Goal: Task Accomplishment & Management: Use online tool/utility

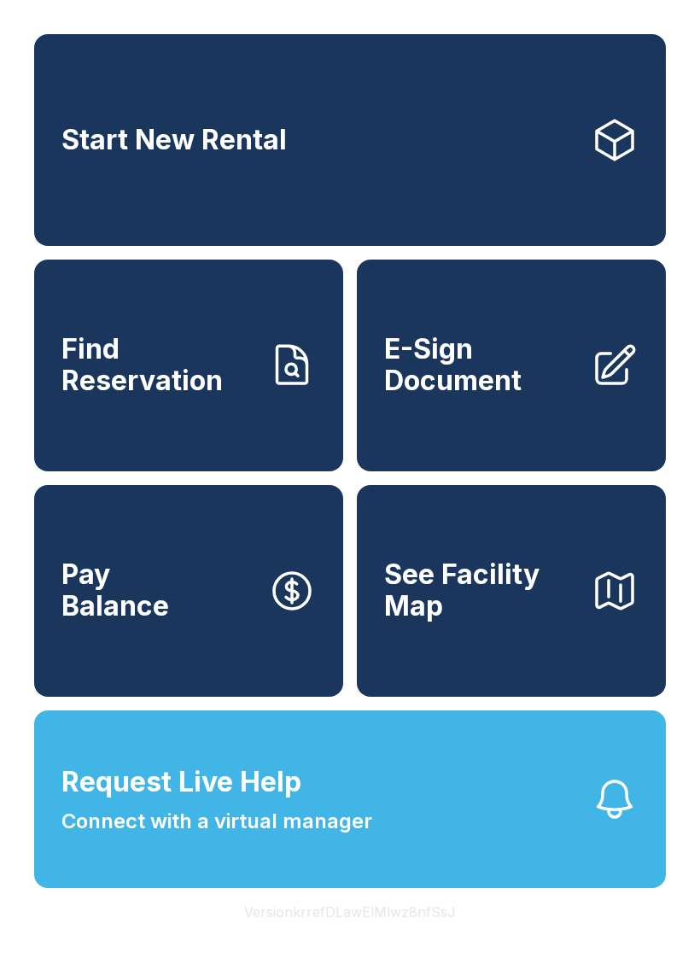
click at [498, 378] on span "E-Sign Document" at bounding box center [480, 365] width 193 height 62
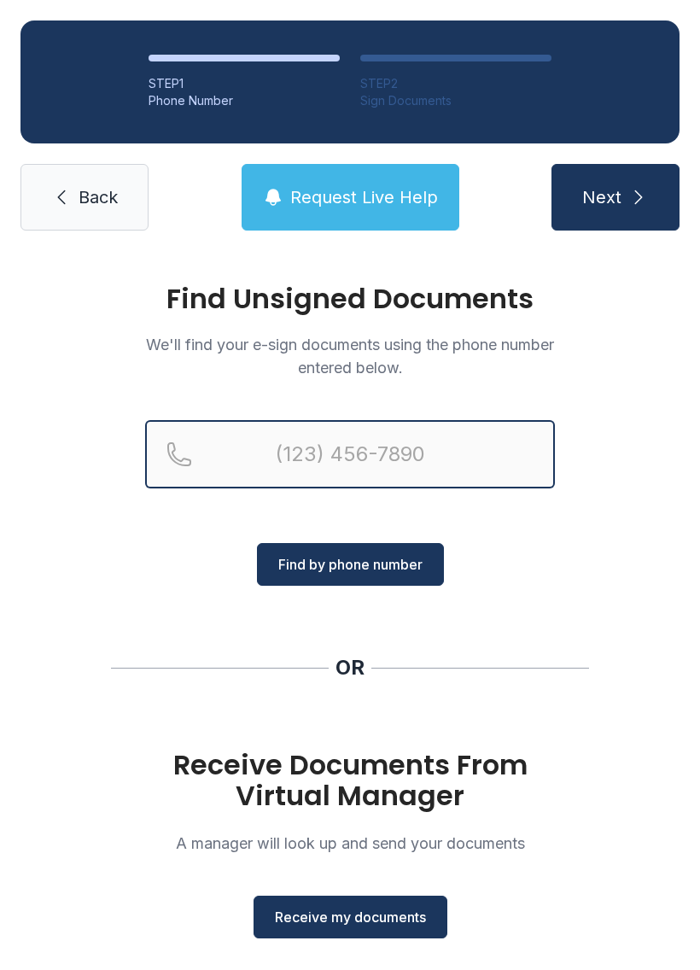
click at [438, 446] on input "Reservation phone number" at bounding box center [350, 454] width 410 height 68
type input "[PHONE_NUMBER]"
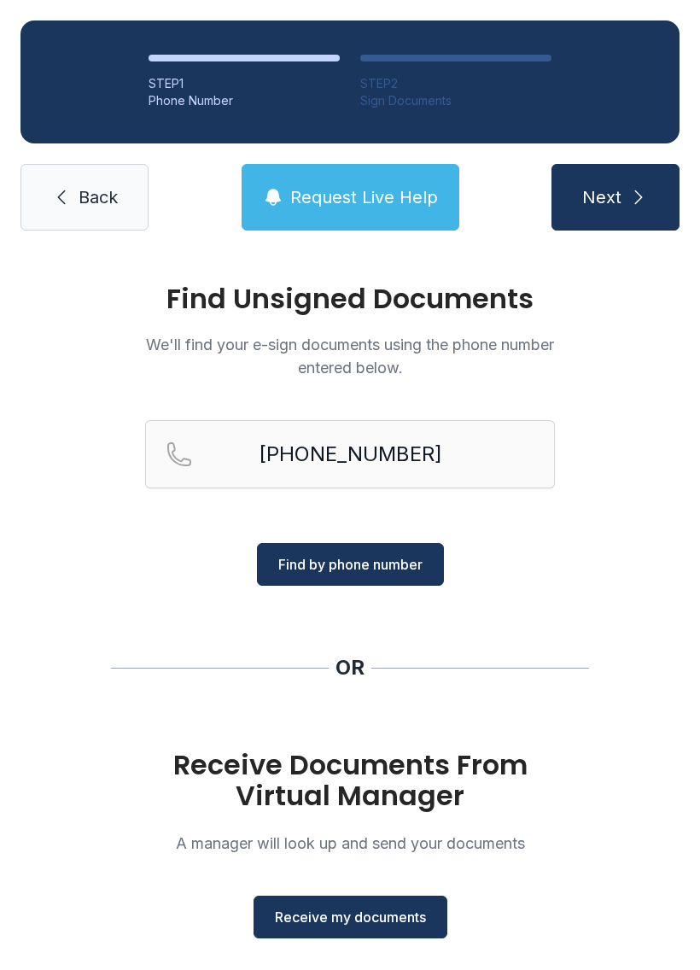
click at [383, 555] on span "Find by phone number" at bounding box center [350, 564] width 144 height 21
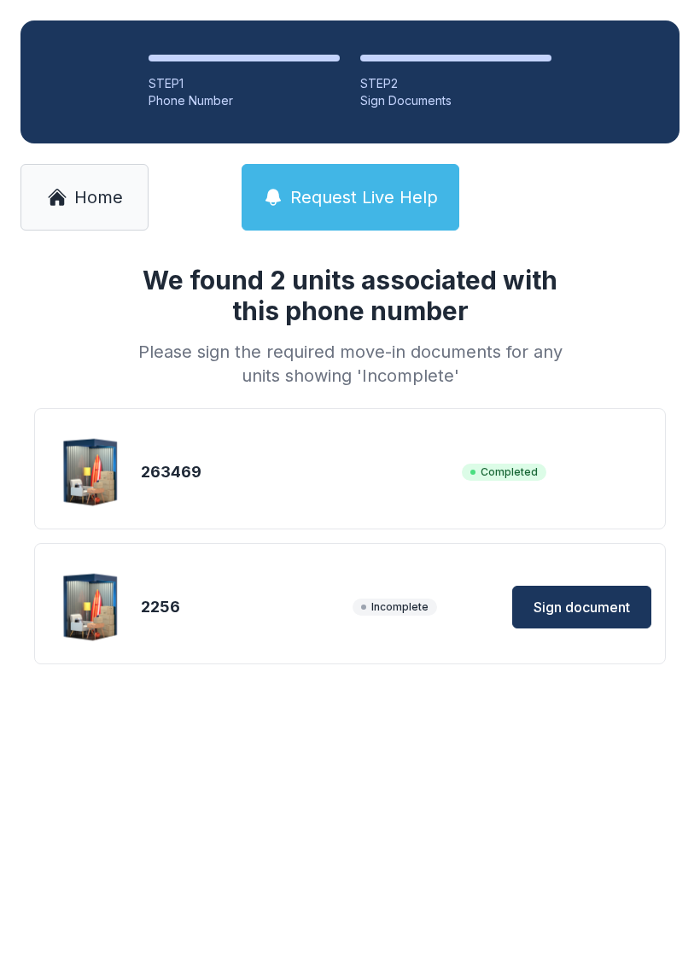
click at [591, 599] on span "Sign document" at bounding box center [582, 607] width 97 height 21
click at [117, 185] on link "Home" at bounding box center [85, 197] width 128 height 67
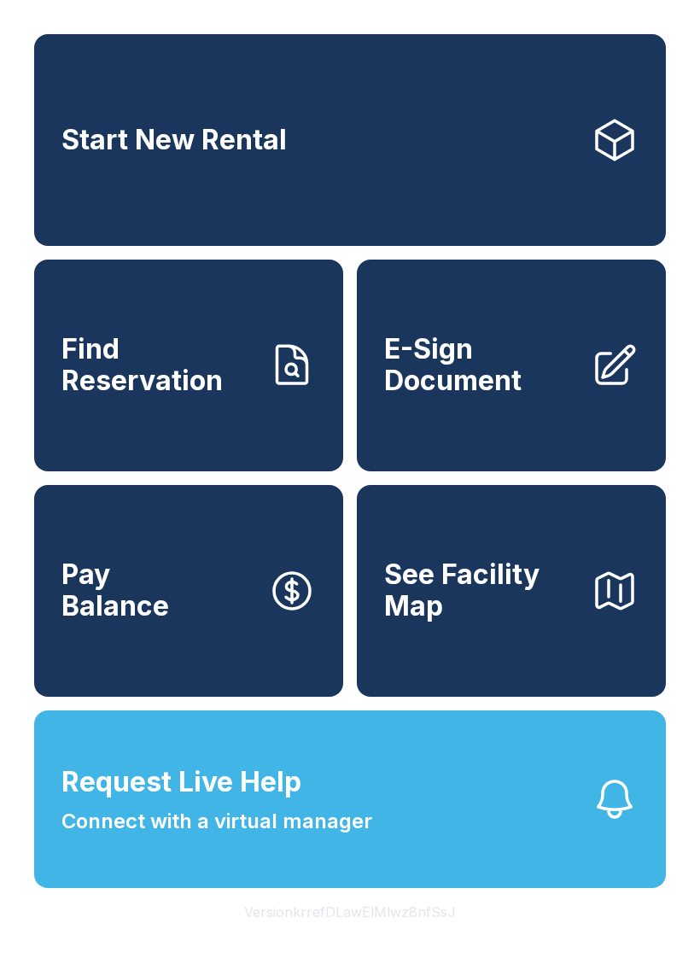
click at [499, 396] on span "E-Sign Document" at bounding box center [480, 365] width 193 height 62
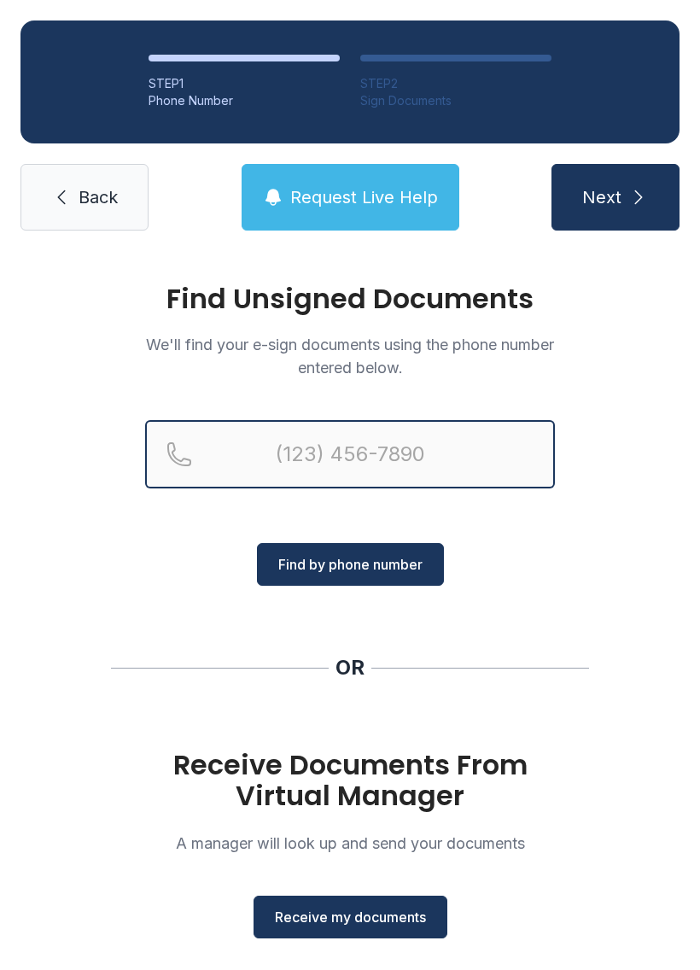
click at [405, 458] on input "Reservation phone number" at bounding box center [350, 454] width 410 height 68
type input "[PHONE_NUMBER]"
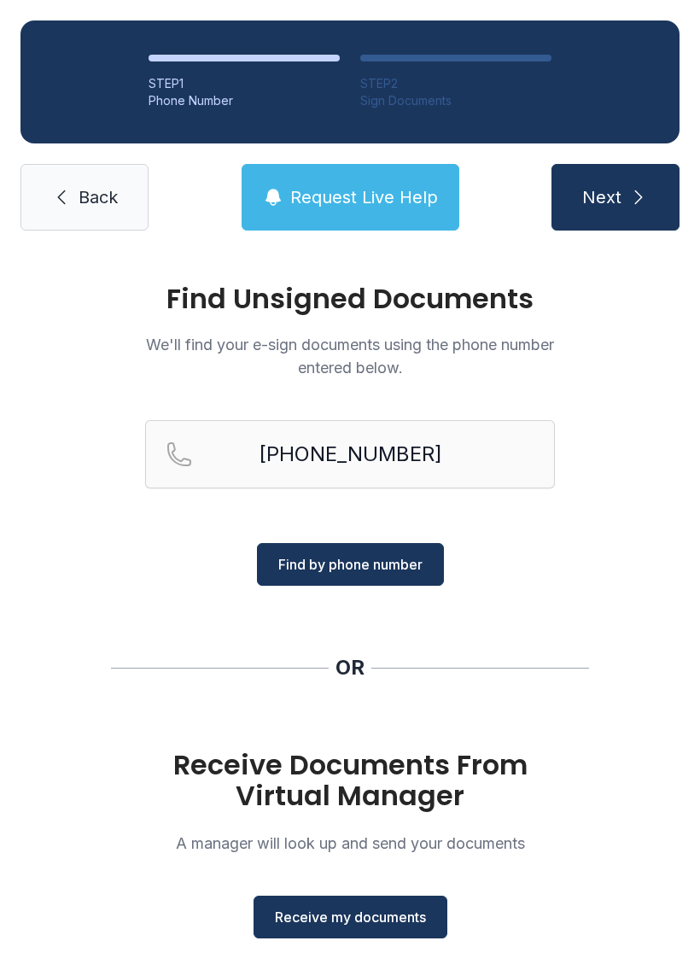
click at [393, 564] on span "Find by phone number" at bounding box center [350, 564] width 144 height 21
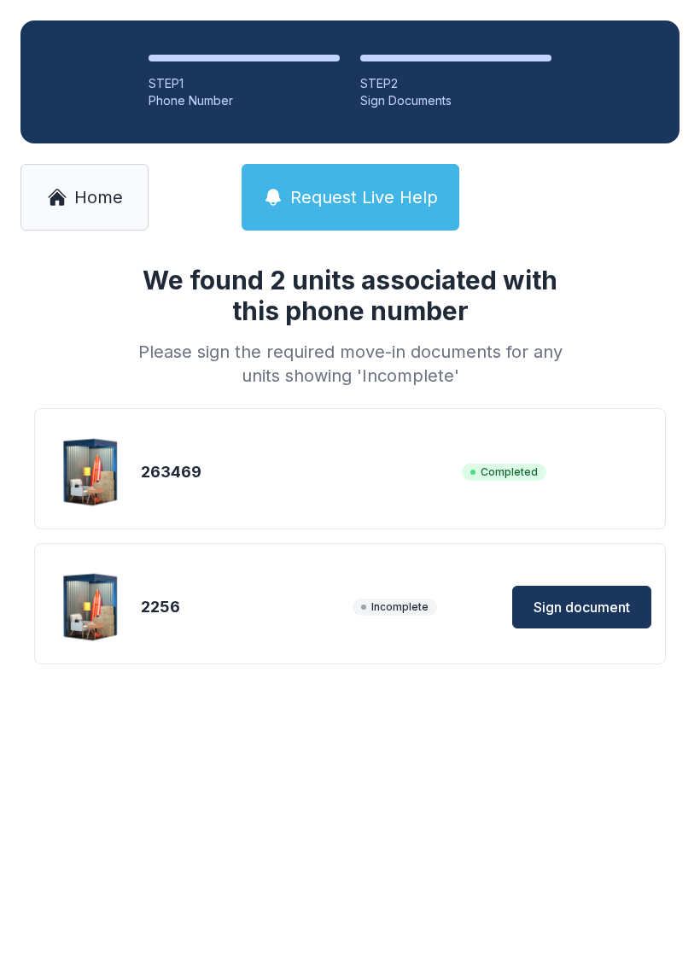
click at [580, 611] on span "Sign document" at bounding box center [582, 607] width 97 height 21
click at [103, 179] on link "Home" at bounding box center [85, 197] width 128 height 67
